Goal: Task Accomplishment & Management: Complete application form

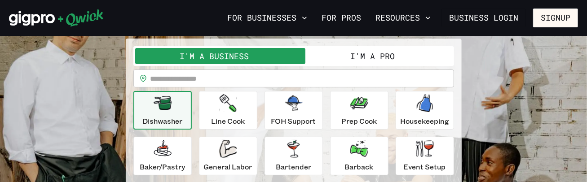
scroll to position [75, 0]
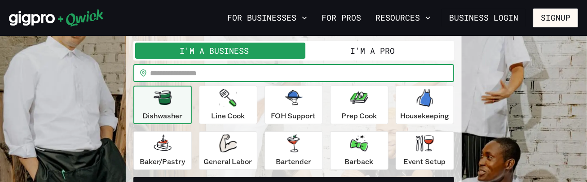
click at [236, 81] on input "text" at bounding box center [302, 73] width 304 height 18
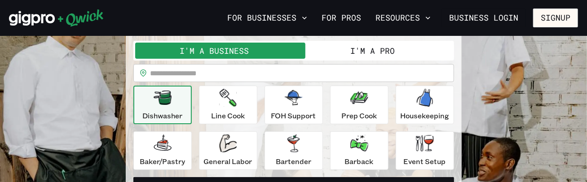
click at [354, 55] on button "I'm a Pro" at bounding box center [373, 51] width 158 height 16
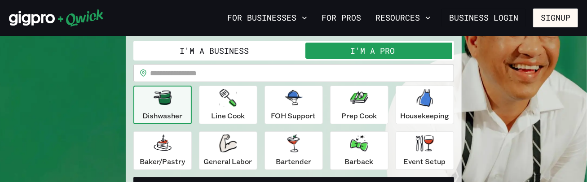
click at [284, 73] on input "text" at bounding box center [302, 73] width 304 height 18
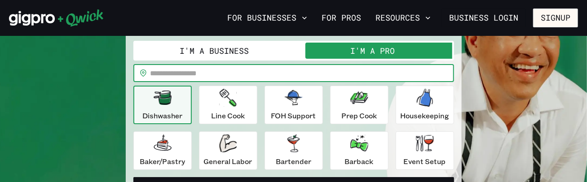
type input "*****"
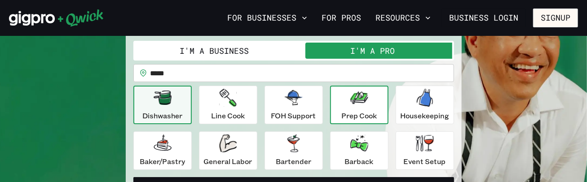
click at [354, 106] on div "Prep Cook" at bounding box center [358, 105] width 35 height 32
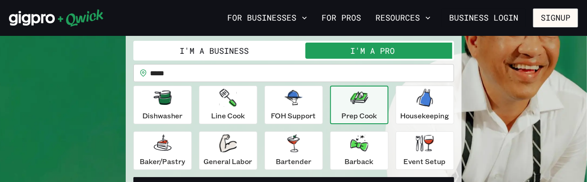
scroll to position [150, 0]
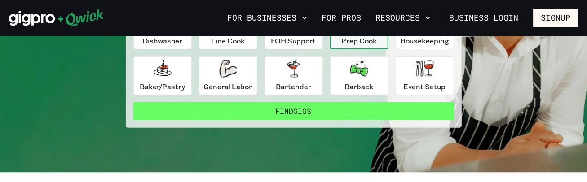
click at [338, 120] on button "Find Gigs" at bounding box center [293, 111] width 321 height 18
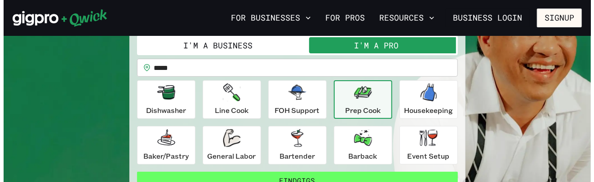
scroll to position [75, 0]
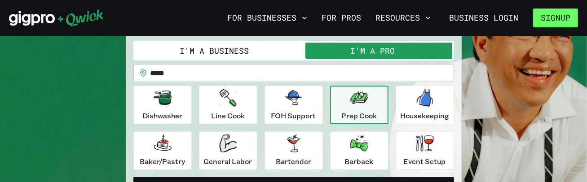
click at [549, 9] on button "Signup" at bounding box center [555, 18] width 45 height 19
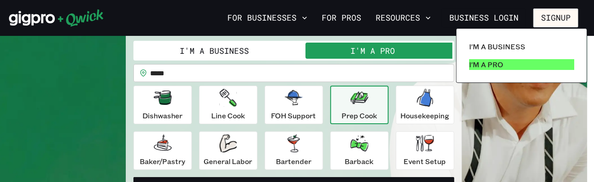
click at [485, 67] on p "I'm a Pro" at bounding box center [486, 64] width 34 height 11
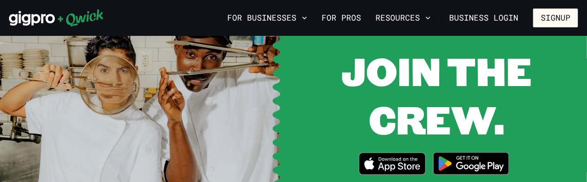
scroll to position [1347, 0]
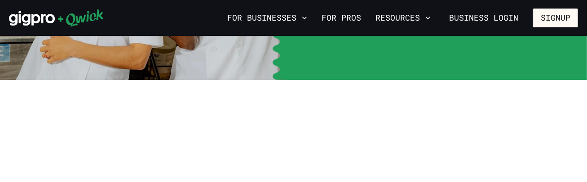
click at [463, 31] on img at bounding box center [470, 14] width 87 height 34
